Goal: Register for event/course

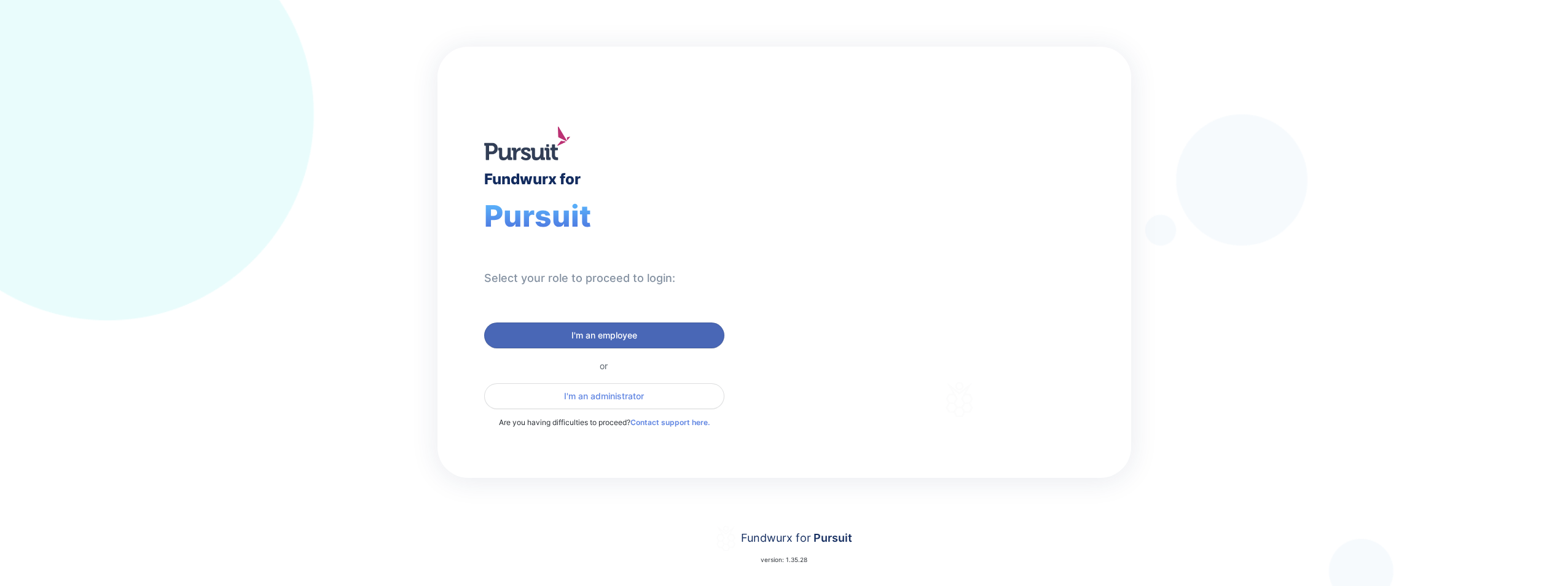
click at [624, 339] on span "I'm an employee" at bounding box center [604, 336] width 66 height 12
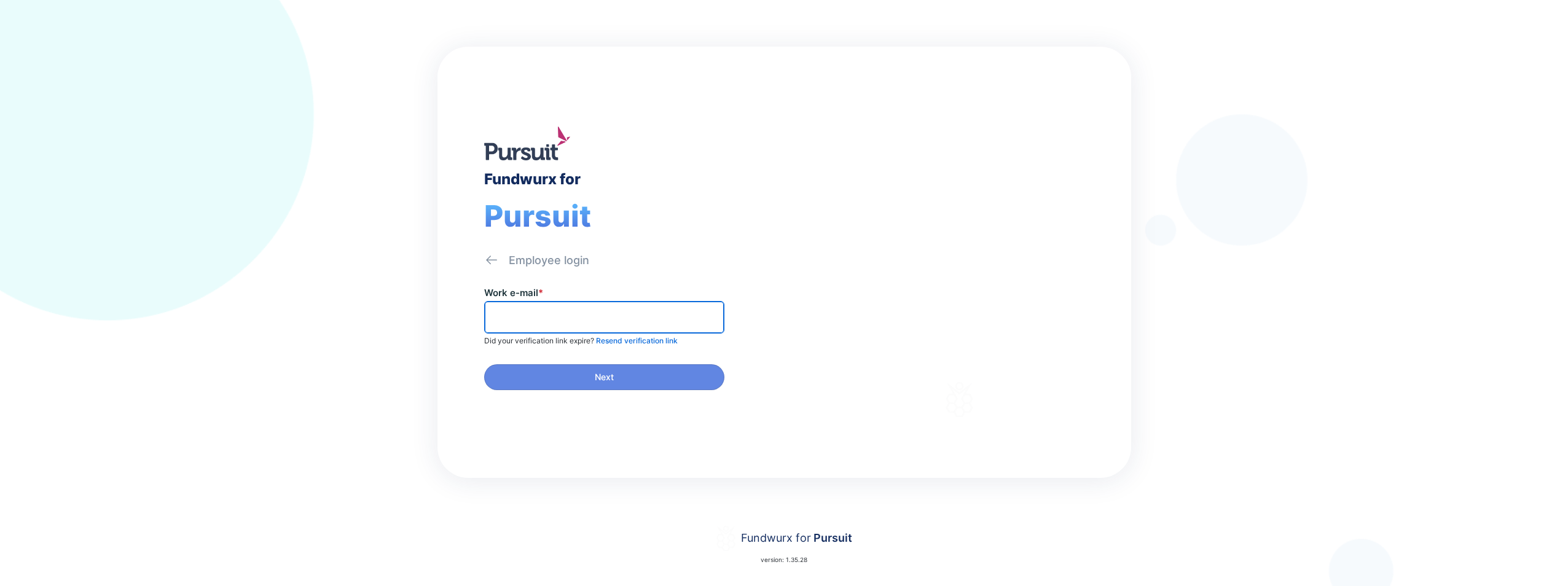
click at [603, 325] on input "text" at bounding box center [604, 317] width 229 height 19
type input "**********"
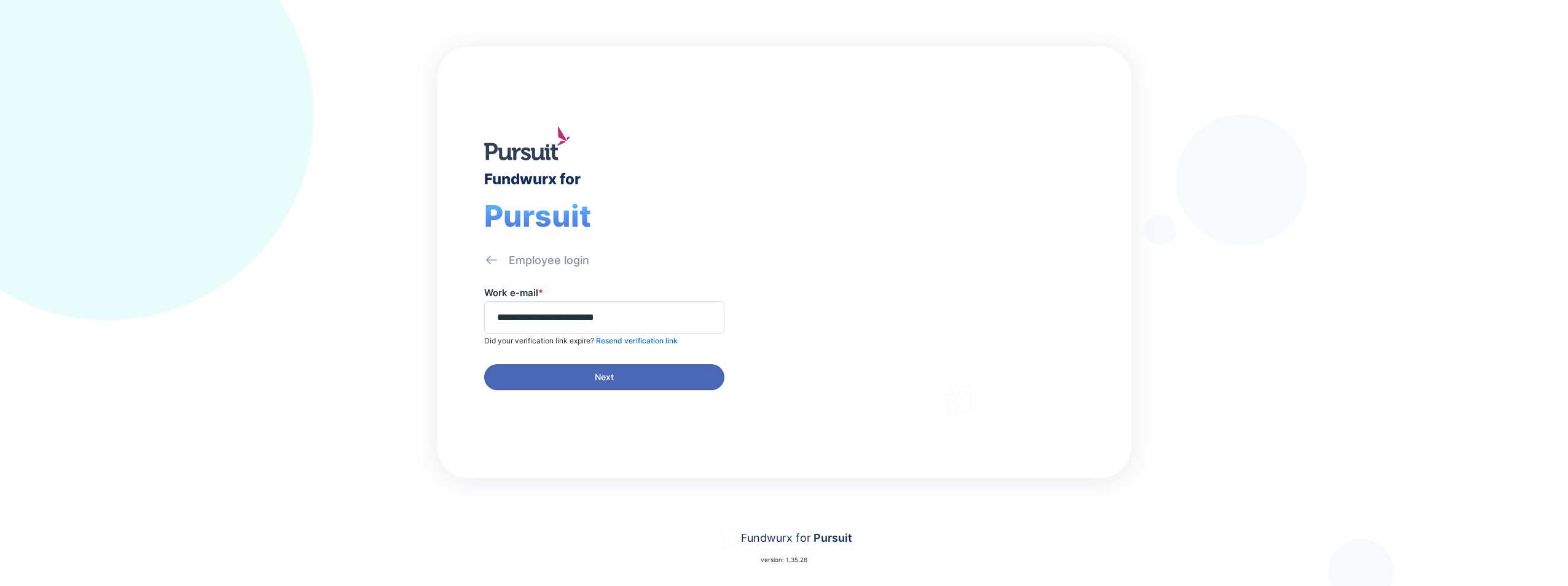
click at [640, 376] on span "Next" at bounding box center [604, 377] width 225 height 12
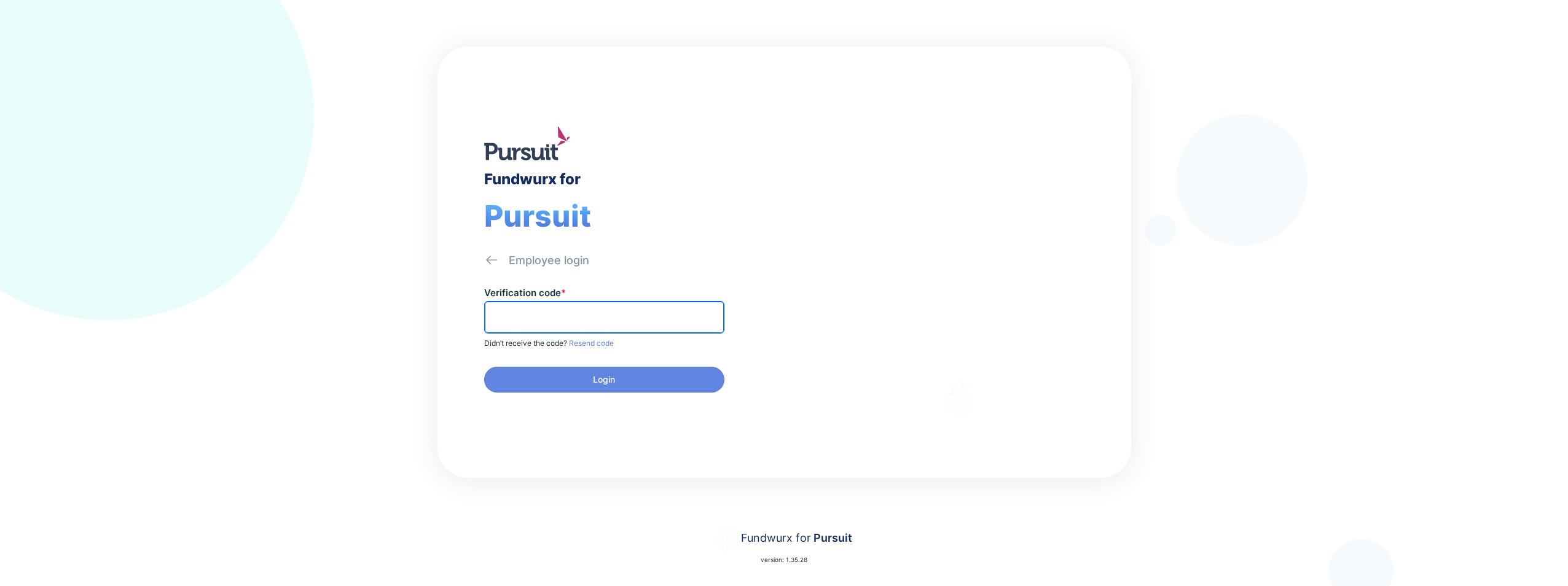
click at [619, 317] on input "text" at bounding box center [604, 317] width 229 height 19
type input "******"
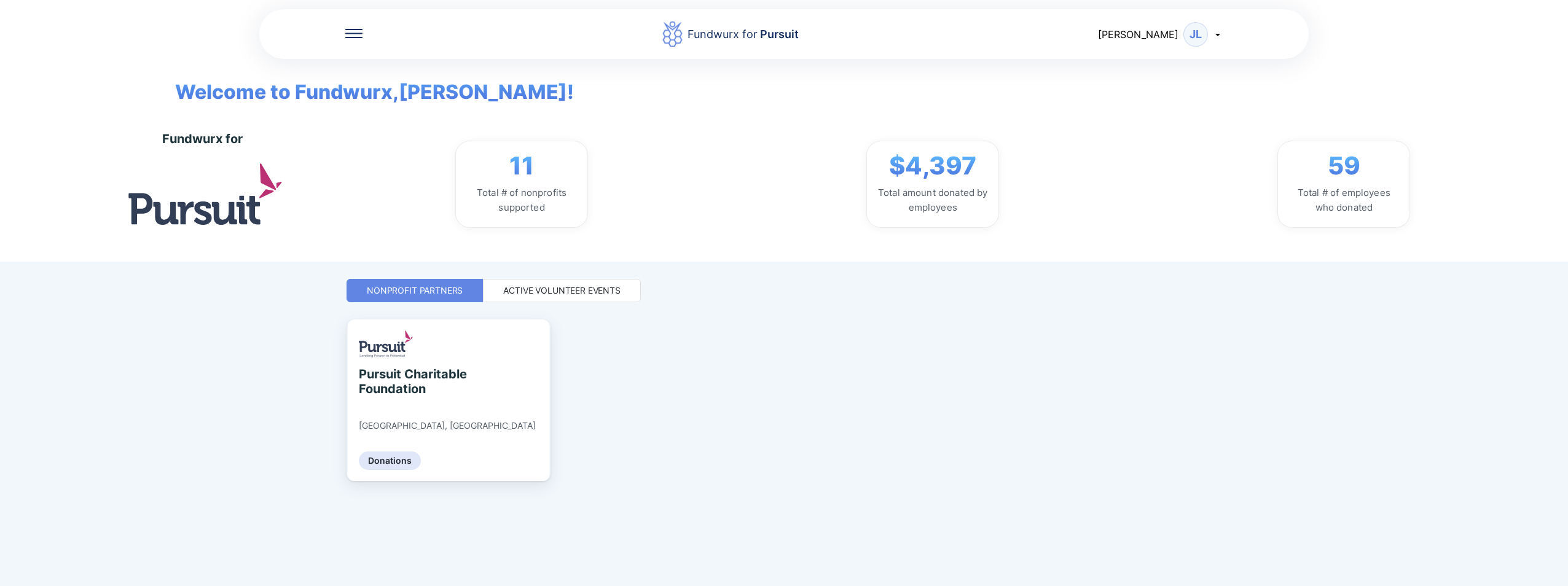
click at [1530, 67] on div "Fundwurx for Pursuit [PERSON_NAME] JL Welcome to Fundwurx, [PERSON_NAME] ! Fund…" at bounding box center [784, 131] width 1568 height 262
click at [568, 287] on div "Active Volunteer Events" at bounding box center [562, 291] width 117 height 12
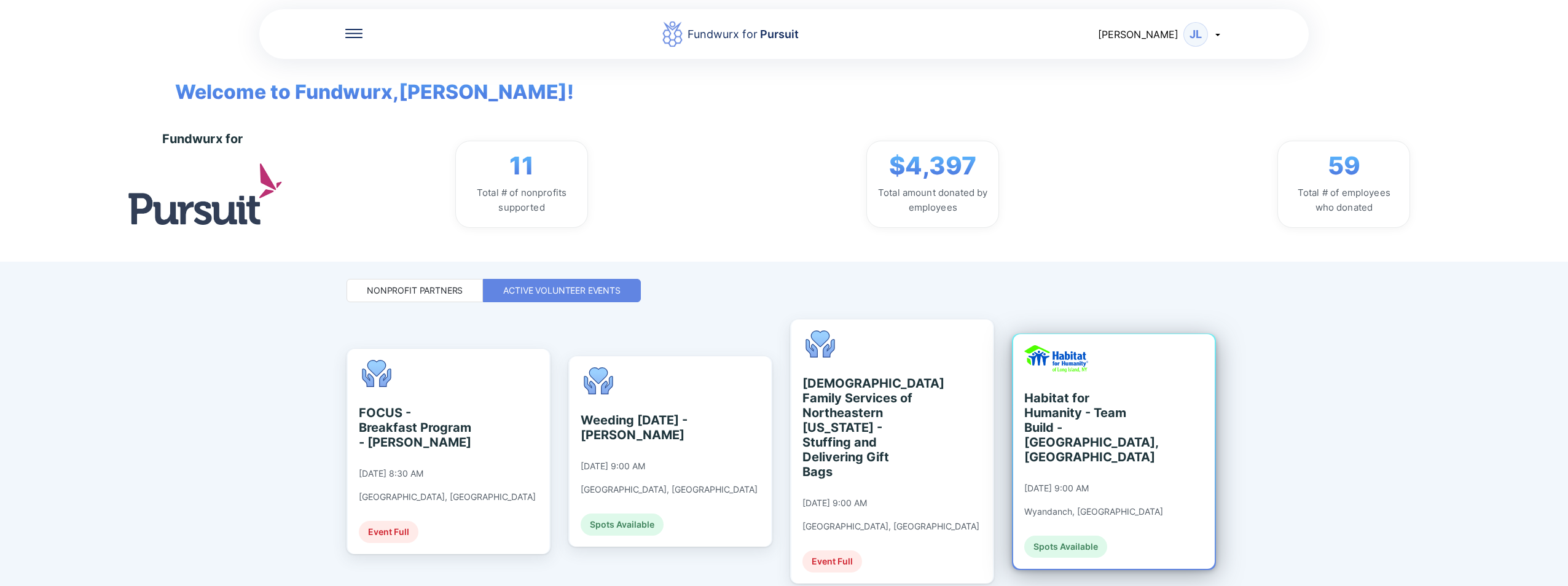
click at [1052, 536] on div "Spots Available" at bounding box center [1065, 547] width 83 height 22
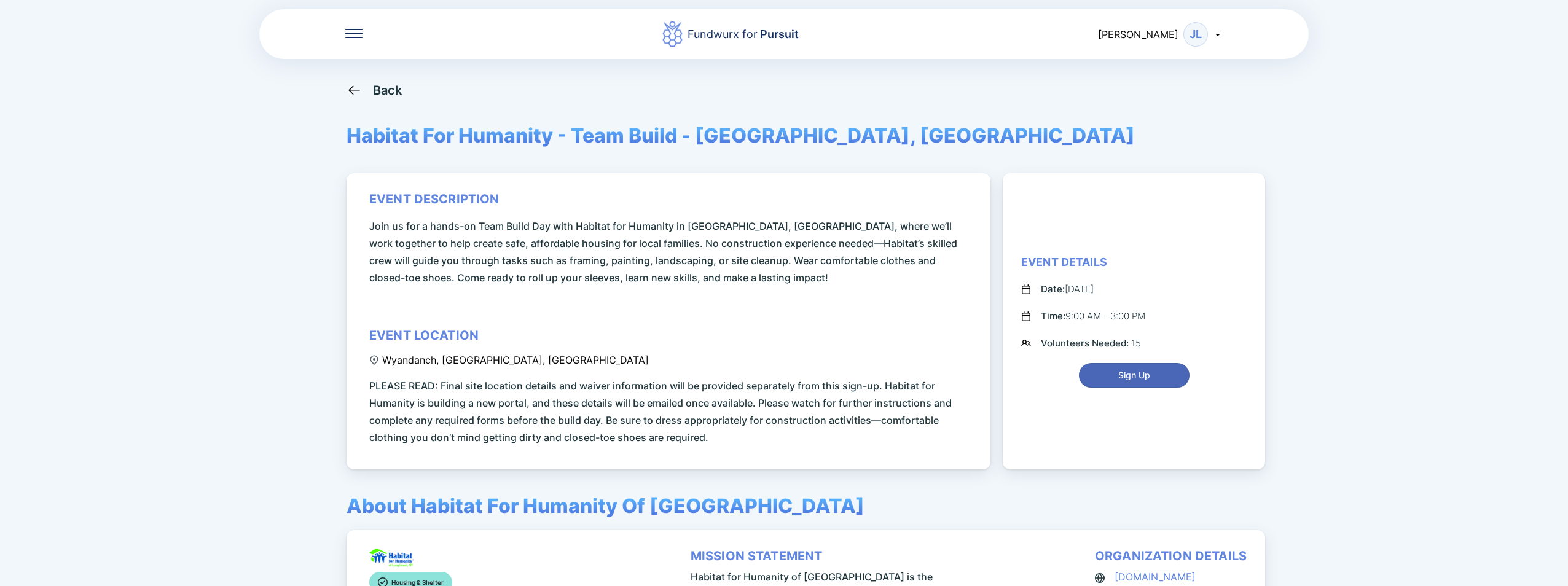
click at [1159, 379] on span "Sign Up" at bounding box center [1134, 376] width 95 height 12
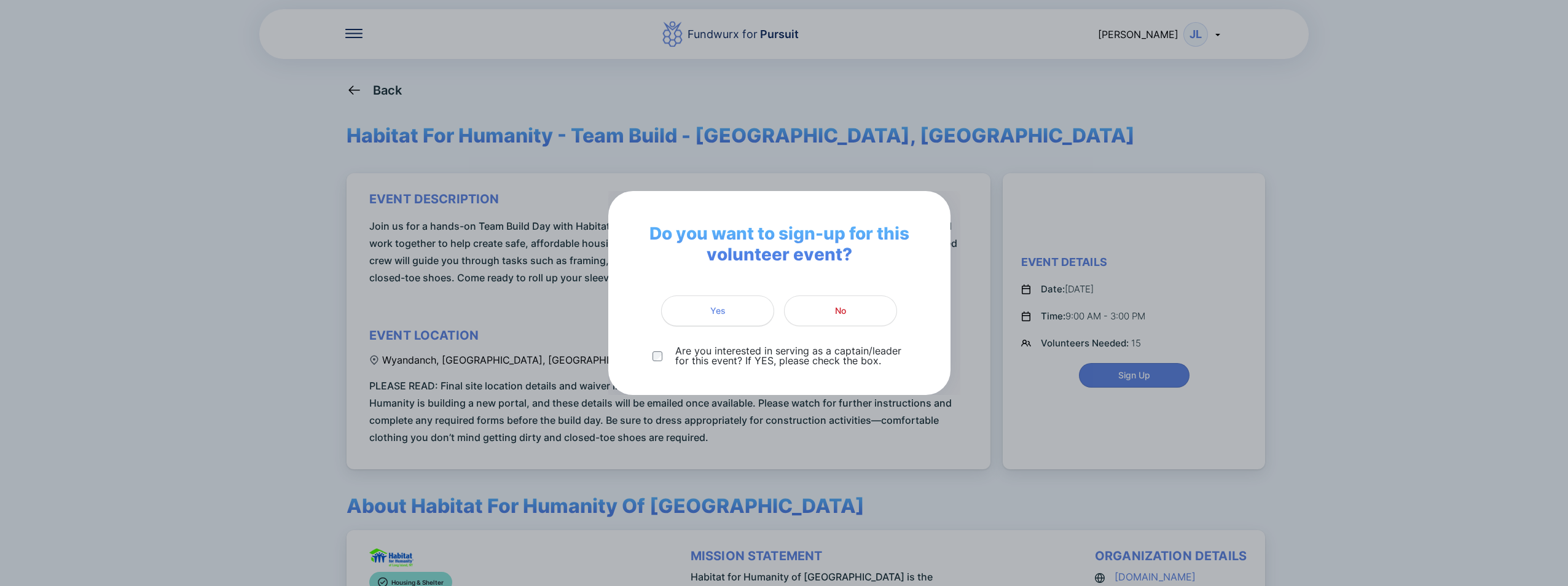
click at [738, 310] on span "Yes" at bounding box center [717, 311] width 97 height 12
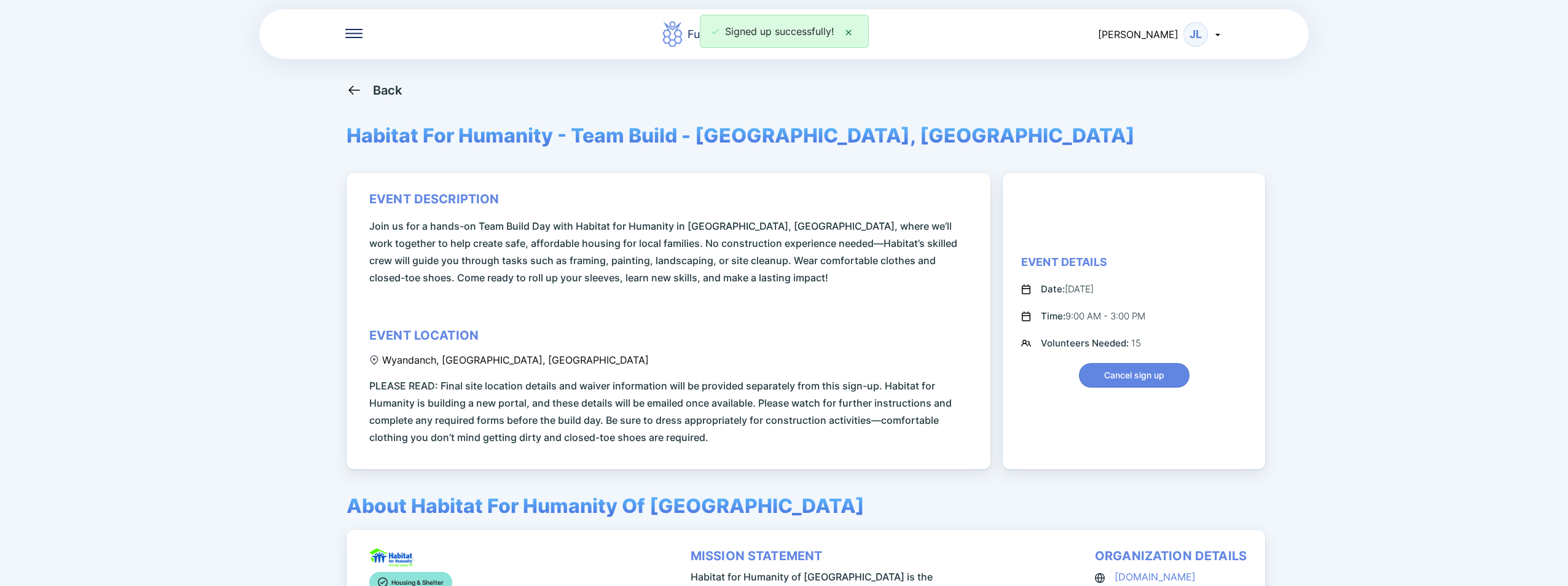
click at [1511, 277] on div "Fundwurx for Pursuit [PERSON_NAME] JL Back Habitat For Humanity - Team Build - …" at bounding box center [784, 293] width 1568 height 586
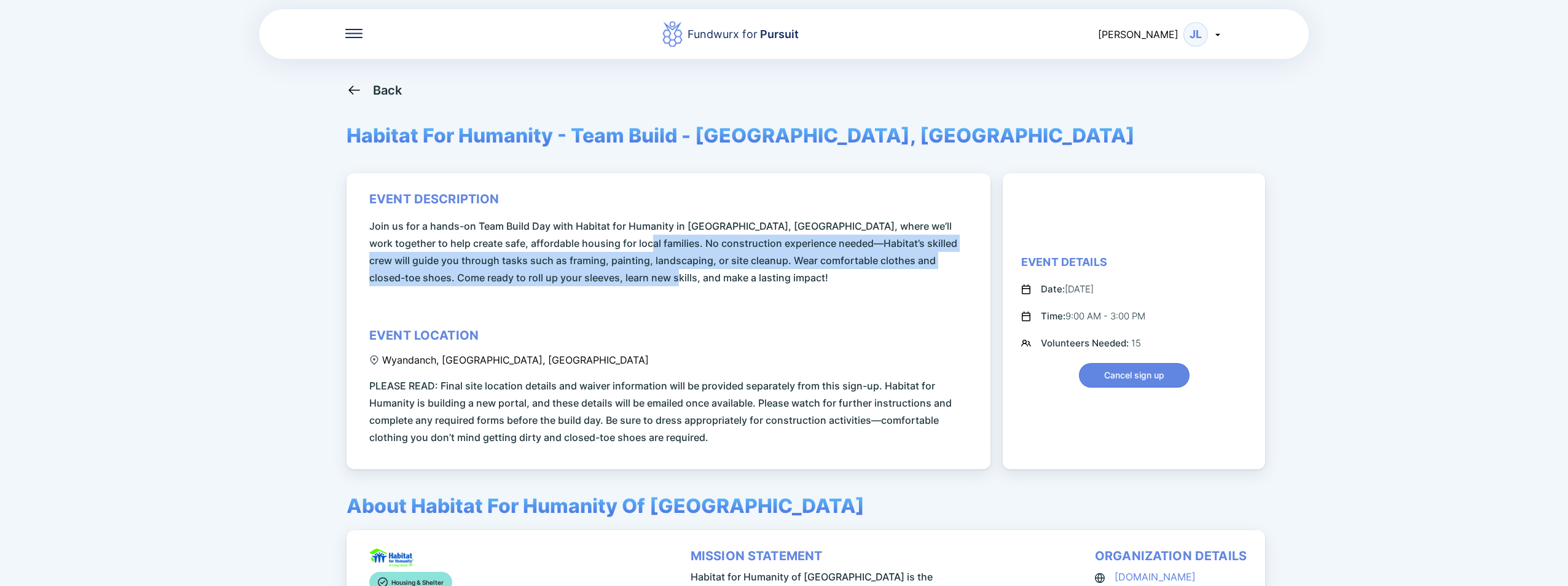
drag, startPoint x: 618, startPoint y: 237, endPoint x: 620, endPoint y: 270, distance: 33.1
click at [620, 270] on span "Join us for a hands-on Team Build Day with Habitat for Humanity in [GEOGRAPHIC_…" at bounding box center [670, 252] width 603 height 69
